Goal: Information Seeking & Learning: Learn about a topic

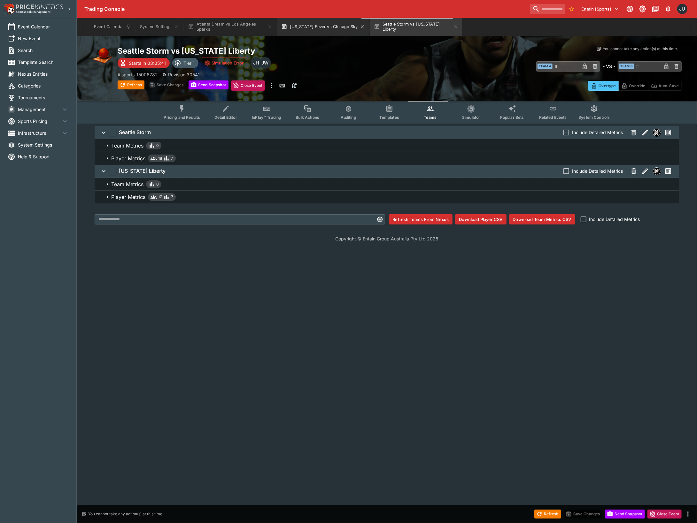
click at [309, 28] on button "[US_STATE] Fever vs Chicago Sky" at bounding box center [322, 27] width 91 height 18
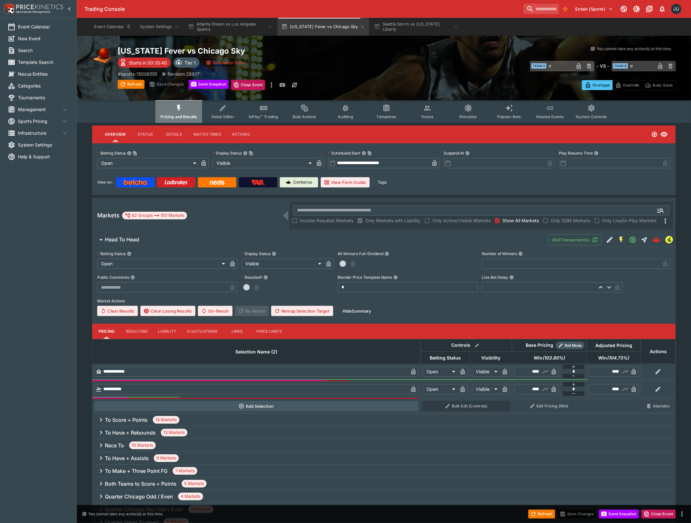
click at [182, 114] on span "Pricing and Results" at bounding box center [178, 116] width 36 height 5
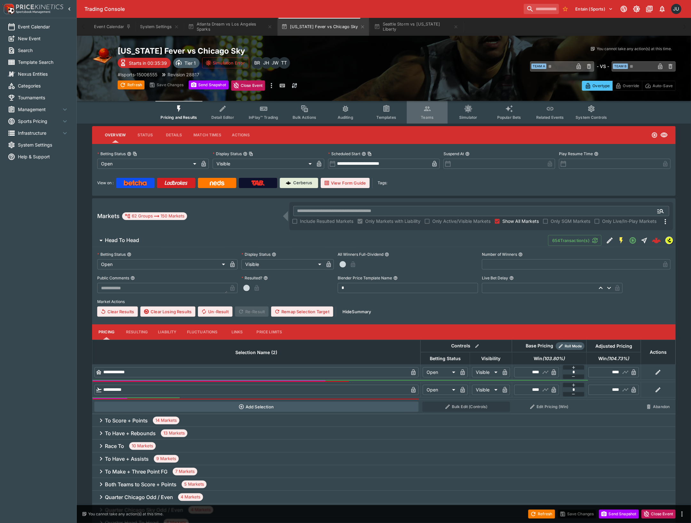
click at [426, 116] on span "Teams" at bounding box center [427, 117] width 13 height 5
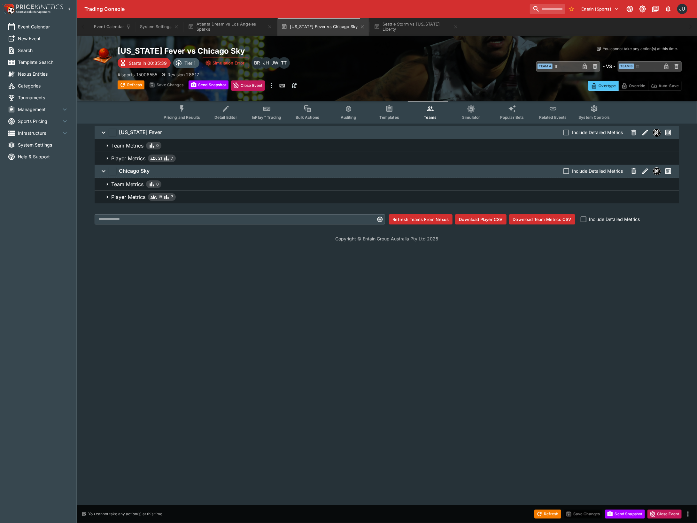
click at [134, 197] on p "Player Metrics" at bounding box center [128, 197] width 34 height 8
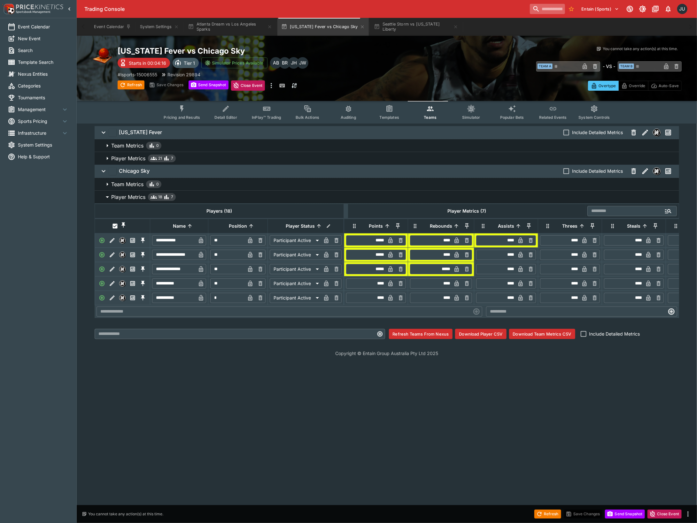
type input "*"
